Goal: Task Accomplishment & Management: Complete application form

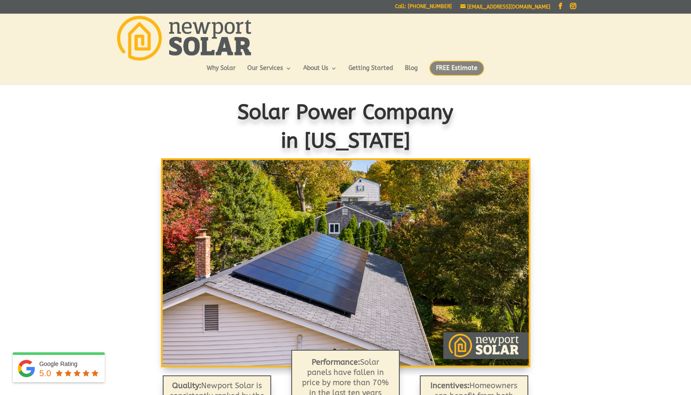
click at [462, 71] on span "FREE Estimate" at bounding box center [456, 68] width 55 height 15
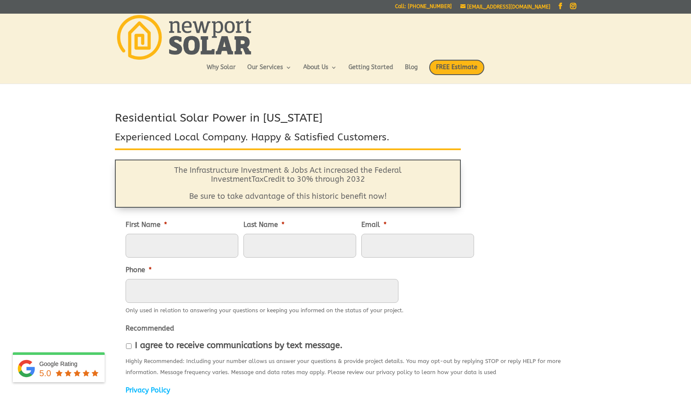
click at [174, 234] on input "First Name *" at bounding box center [181, 246] width 113 height 24
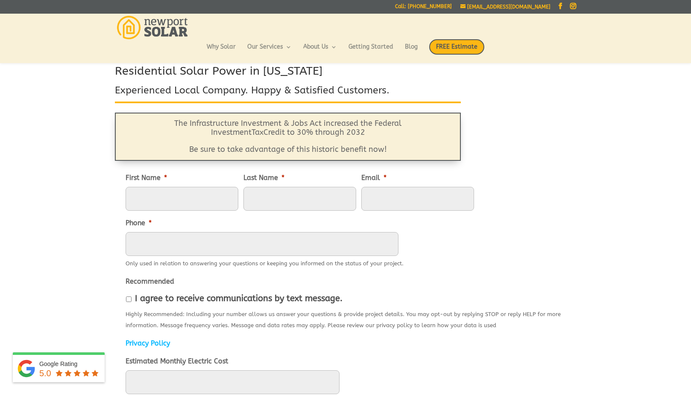
type input "Derek"
type input "Steinbrenner"
type input "dsteinbrenner@outlook.com"
type input "7816323334"
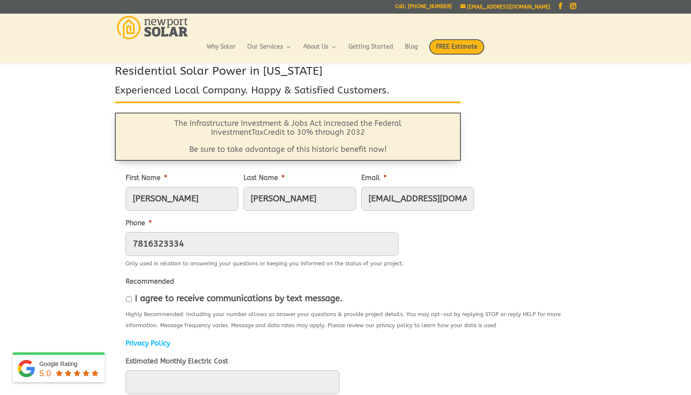
type input "25 Pheasant Drive"
type input "East Greenwich"
type input "02818-1349"
type input "(781) 632-3334"
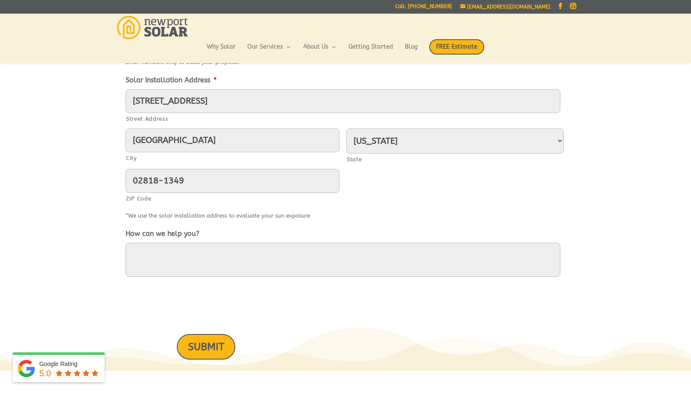
scroll to position [376, 0]
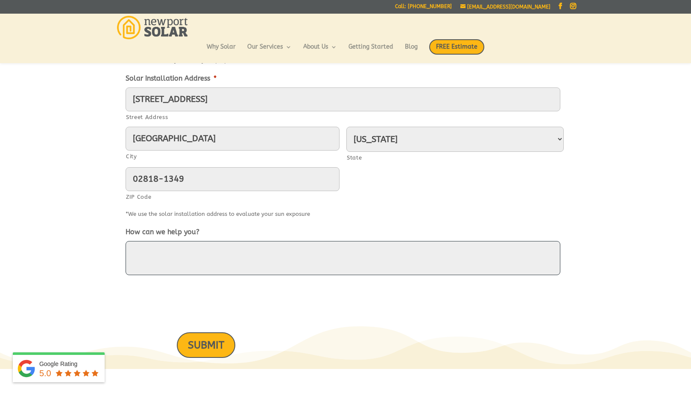
click at [188, 254] on textarea "How can we help you?" at bounding box center [342, 258] width 435 height 34
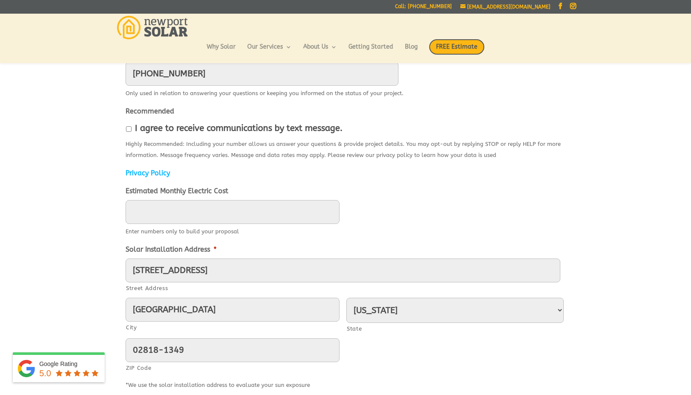
scroll to position [205, 0]
type input "____"
click at [158, 211] on input "____" at bounding box center [232, 212] width 214 height 24
type input "____"
click at [208, 207] on input "____" at bounding box center [232, 212] width 214 height 24
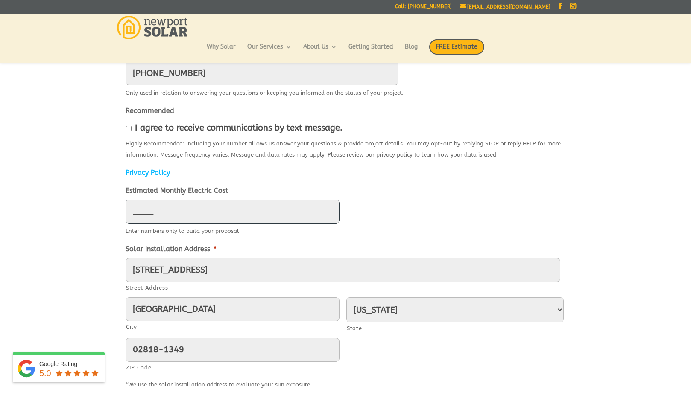
click at [209, 207] on input "____" at bounding box center [232, 212] width 214 height 24
drag, startPoint x: 166, startPoint y: 210, endPoint x: 97, endPoint y: 210, distance: 68.7
click at [97, 210] on div "Residential Solar Power in Rhode Island Experienced Local Company. Happy & Sati…" at bounding box center [345, 215] width 691 height 647
type input "____"
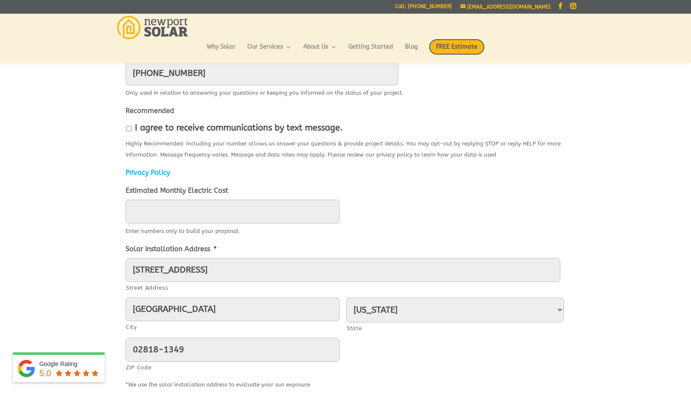
click at [553, 185] on ul "First Name * Derek Last Name * Steinbrenner Email * dsteinbrenner@outlook.com P…" at bounding box center [345, 242] width 440 height 495
click at [199, 217] on input "____" at bounding box center [232, 212] width 214 height 24
type input "308"
click at [64, 248] on div "Residential Solar Power in Rhode Island Experienced Local Company. Happy & Sati…" at bounding box center [345, 215] width 691 height 647
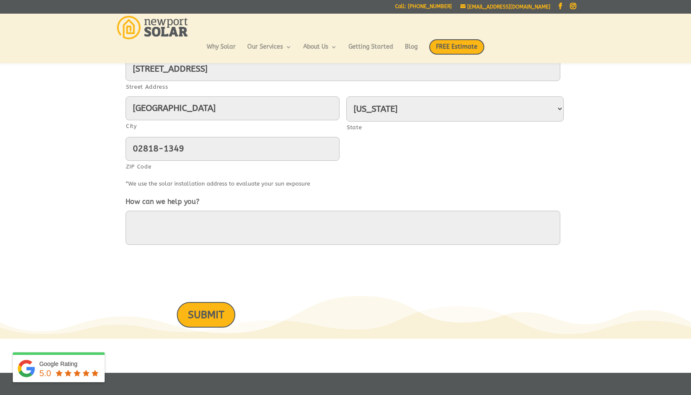
scroll to position [410, 0]
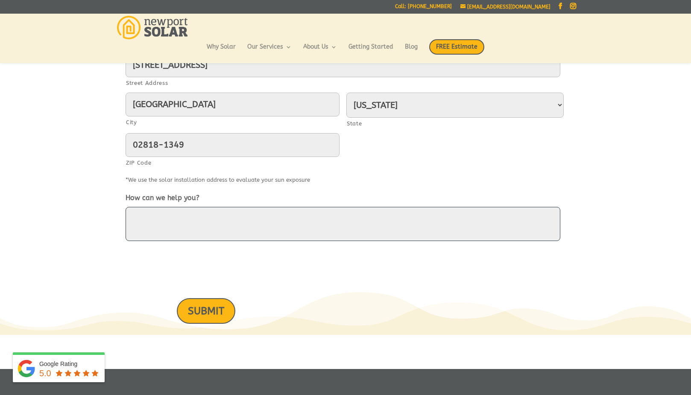
click at [148, 216] on textarea "How can we help you?" at bounding box center [342, 224] width 435 height 34
click at [479, 220] on textarea "I am interested in having a Tesla Powerwall installed. I already have rooftop s…" at bounding box center [342, 224] width 435 height 34
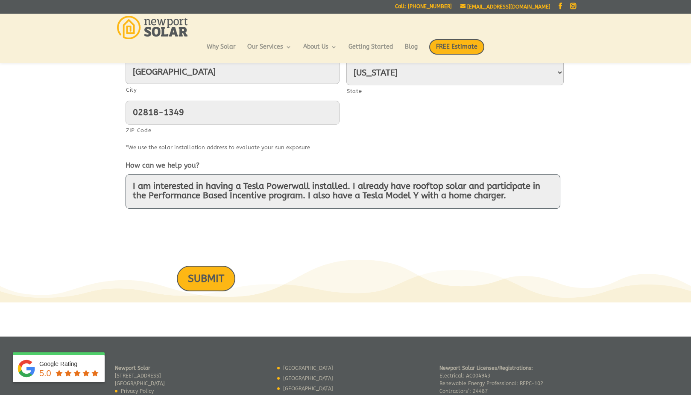
scroll to position [444, 0]
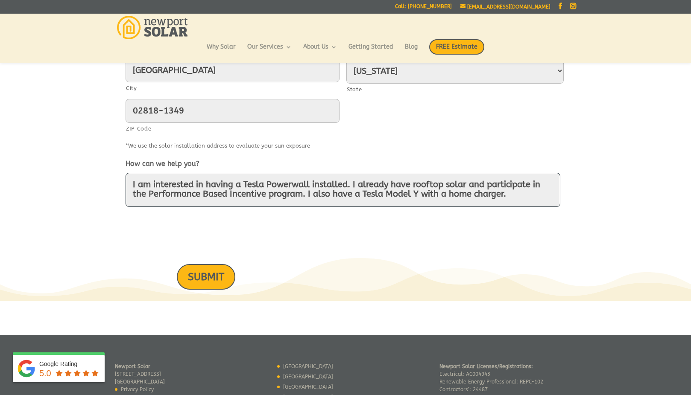
click at [344, 187] on textarea "I am interested in having a Tesla Powerwall installed. I already have rooftop s…" at bounding box center [342, 190] width 435 height 34
type textarea "I am interested in having a Tesla Powerwall installed for emergency backup powe…"
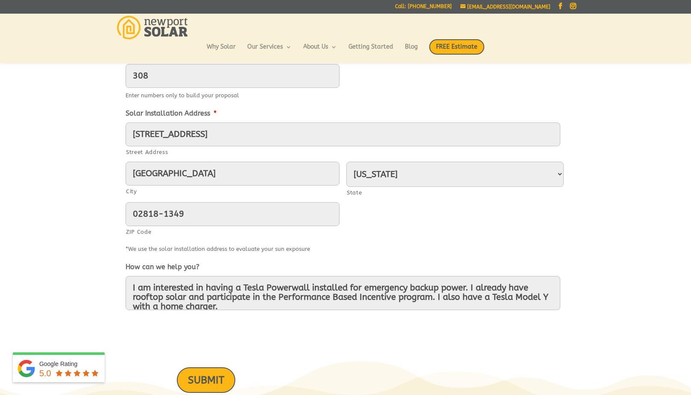
scroll to position [512, 0]
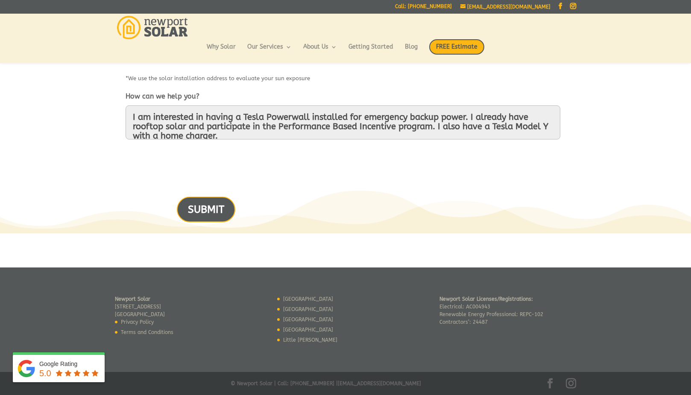
click at [204, 210] on input "SUBMIT" at bounding box center [206, 209] width 58 height 25
